Goal: Navigation & Orientation: Find specific page/section

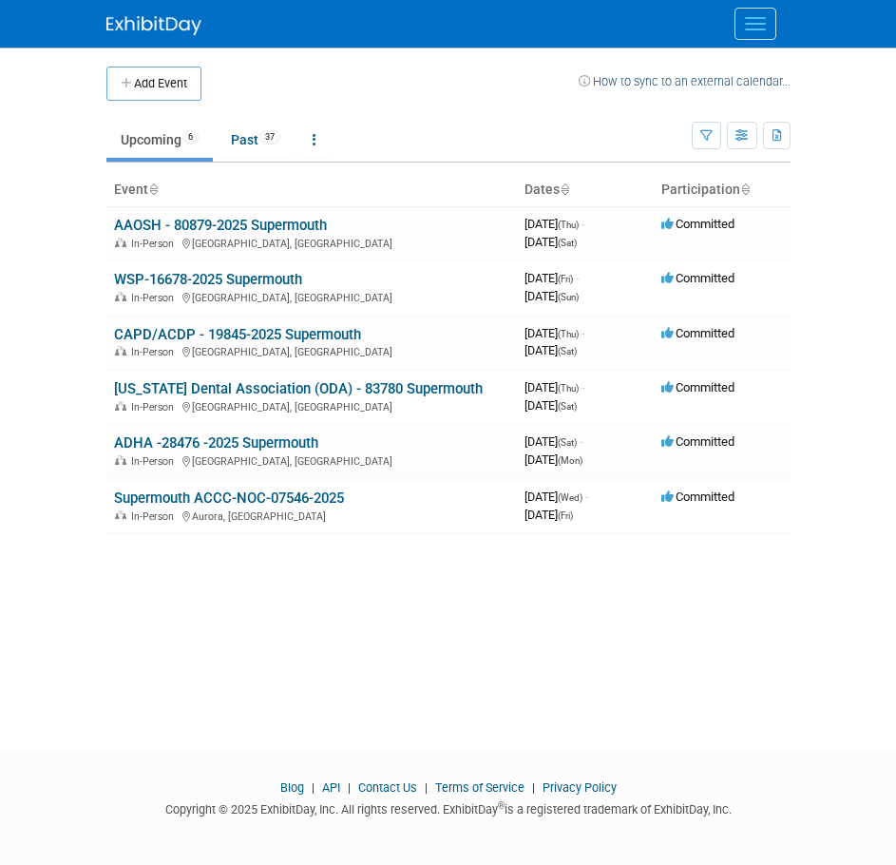
click at [742, 17] on button "Menu" at bounding box center [756, 24] width 42 height 32
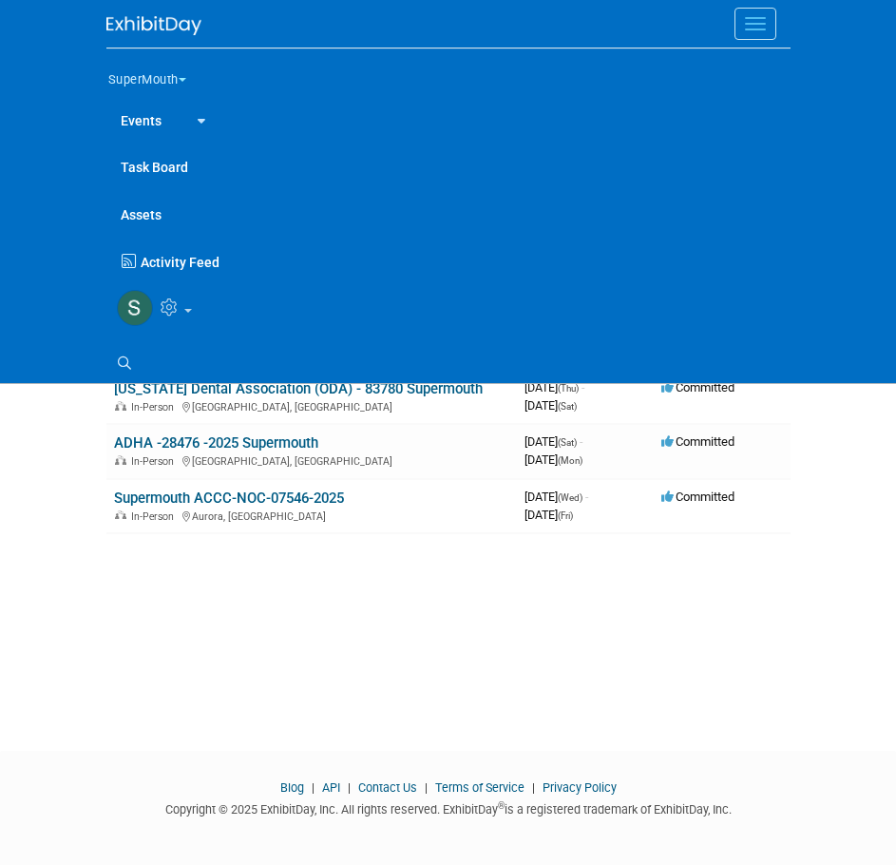
click at [163, 66] on button "SuperMouth" at bounding box center [158, 76] width 104 height 40
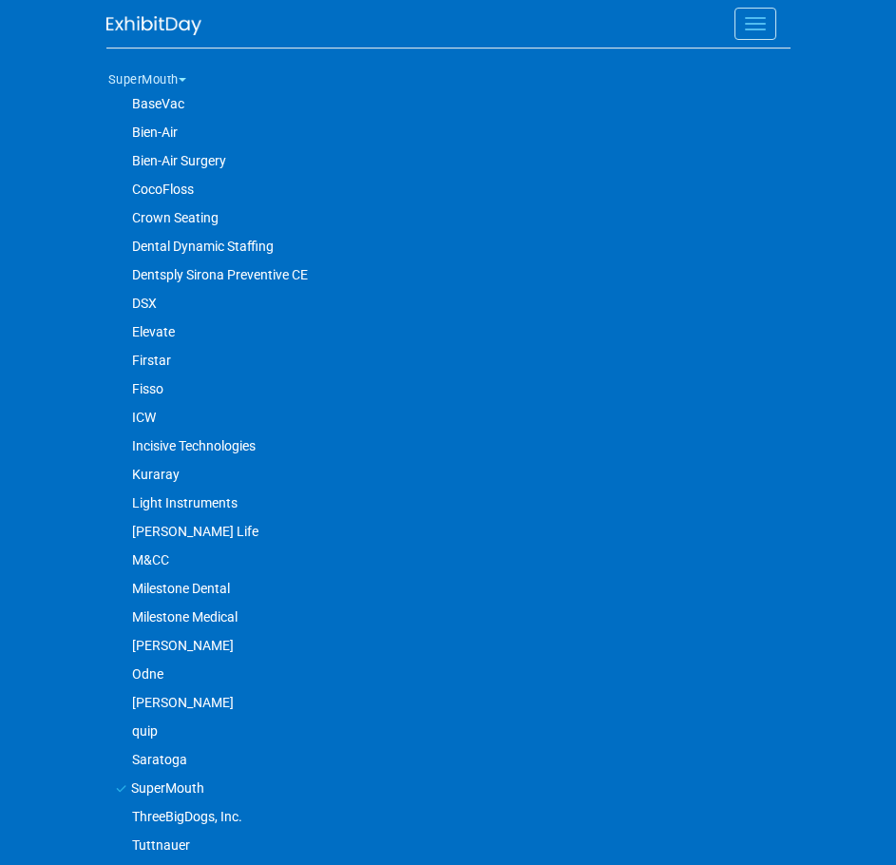
scroll to position [161, 0]
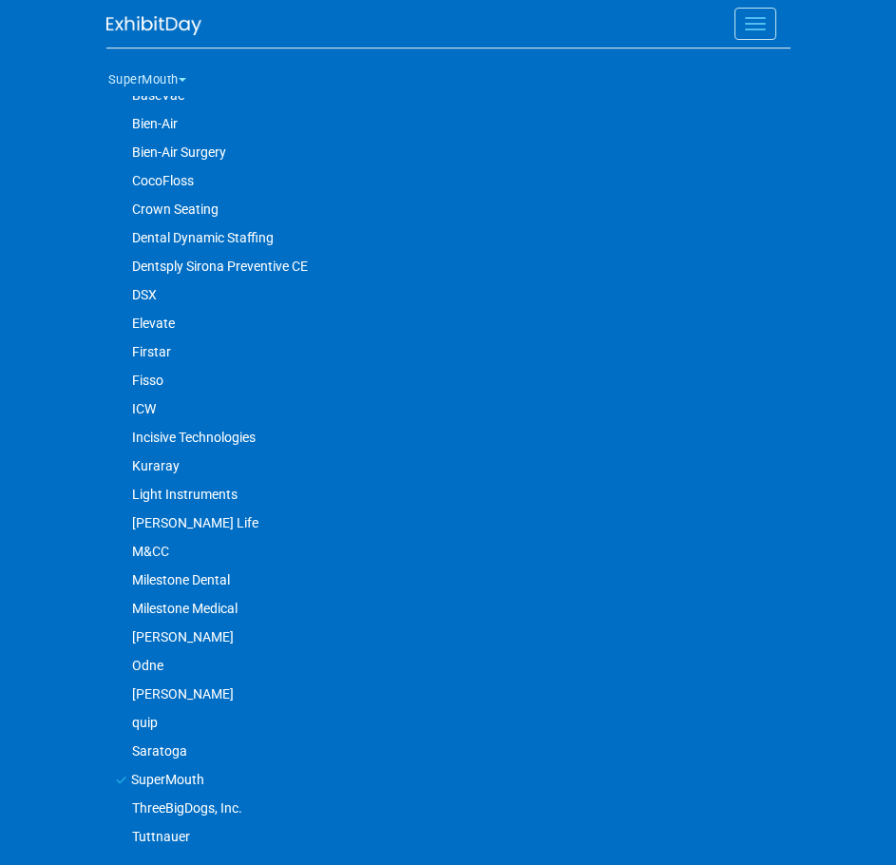
click at [257, 236] on link "Dental Dynamic Staffing" at bounding box center [439, 237] width 667 height 29
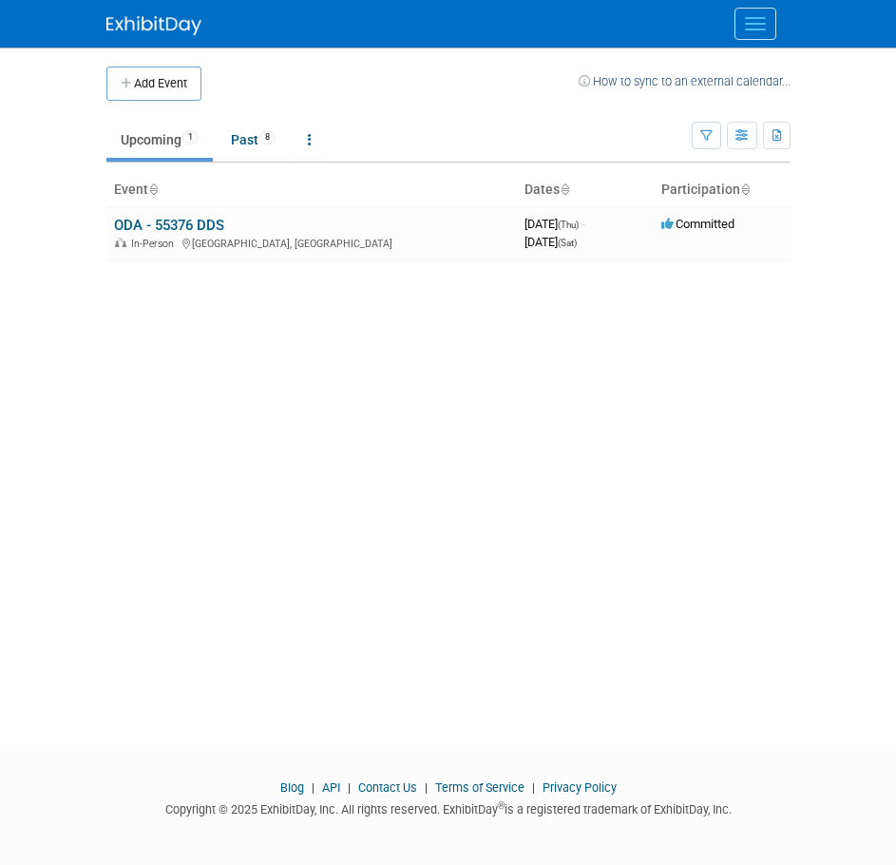
click at [203, 230] on link "ODA - 55376 DDS" at bounding box center [169, 225] width 110 height 17
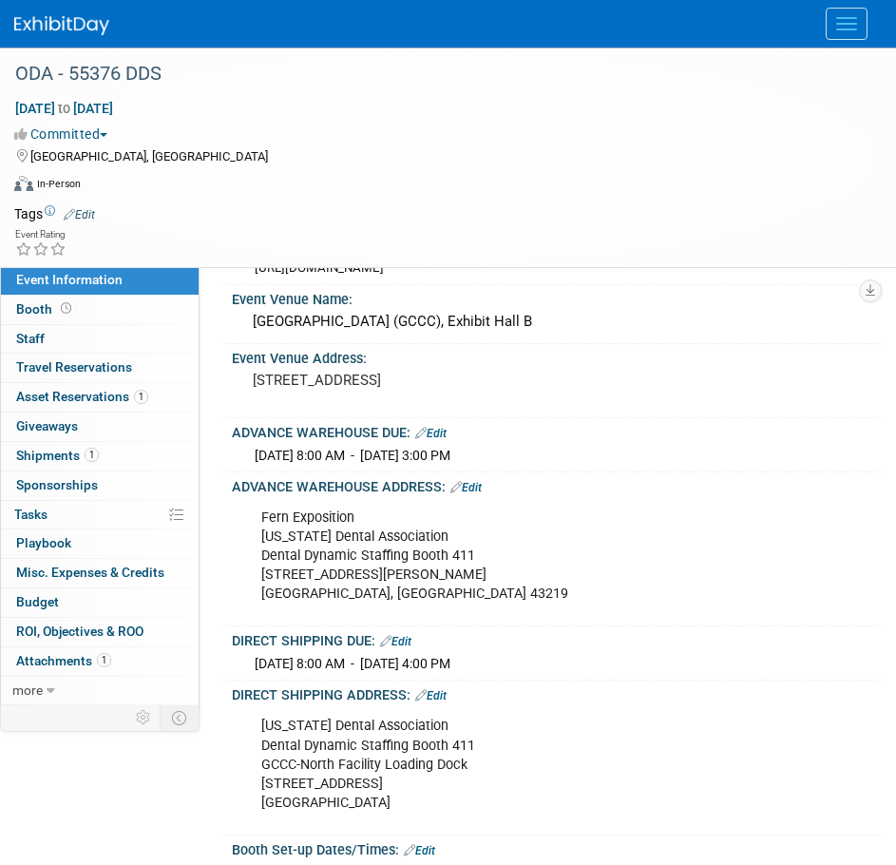
scroll to position [190, 0]
drag, startPoint x: 257, startPoint y: 511, endPoint x: 520, endPoint y: 635, distance: 290.8
click at [529, 645] on div "Event Website: Edit https://www.oda.org/events-ce/annual-session/exhibitors/ Ex…" at bounding box center [548, 671] width 640 height 1149
click at [297, 537] on div "Fern Exposition Ohio Dental Association Dental Dynamic Staffing Booth 411 1500 …" at bounding box center [547, 555] width 599 height 114
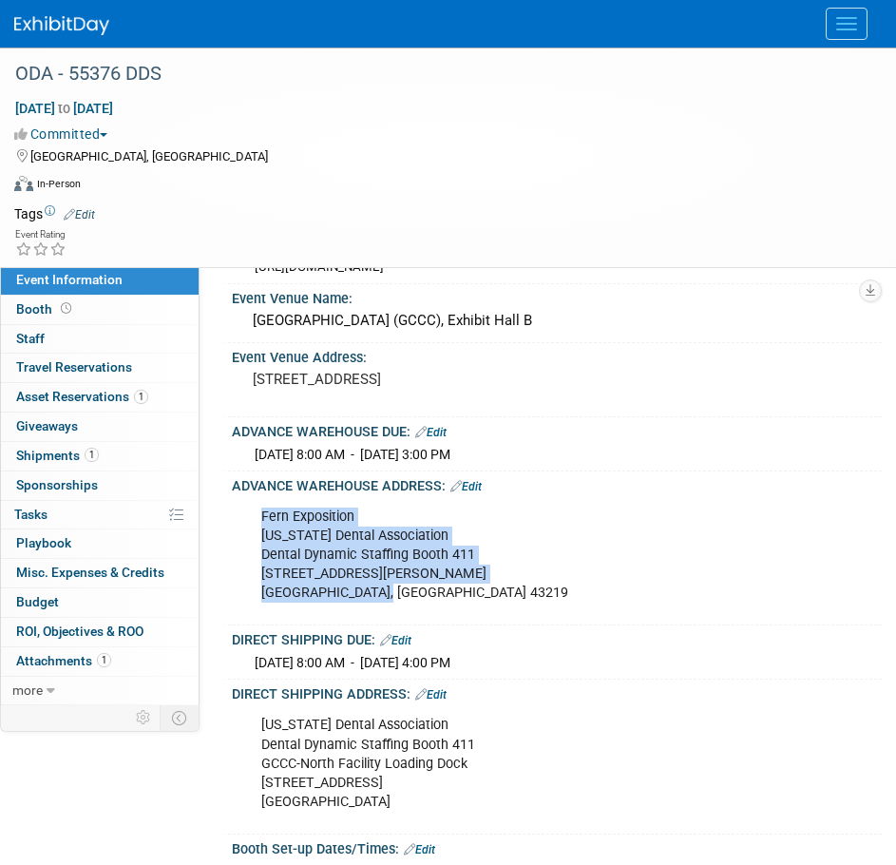
drag, startPoint x: 242, startPoint y: 512, endPoint x: 399, endPoint y: 587, distance: 173.8
click at [399, 587] on div "Fern Exposition Ohio Dental Association Dental Dynamic Staffing Booth 411 1500 …" at bounding box center [554, 555] width 626 height 124
copy div "Fern Exposition Ohio Dental Association Dental Dynamic Staffing Booth 411 1500 …"
